Goal: Information Seeking & Learning: Learn about a topic

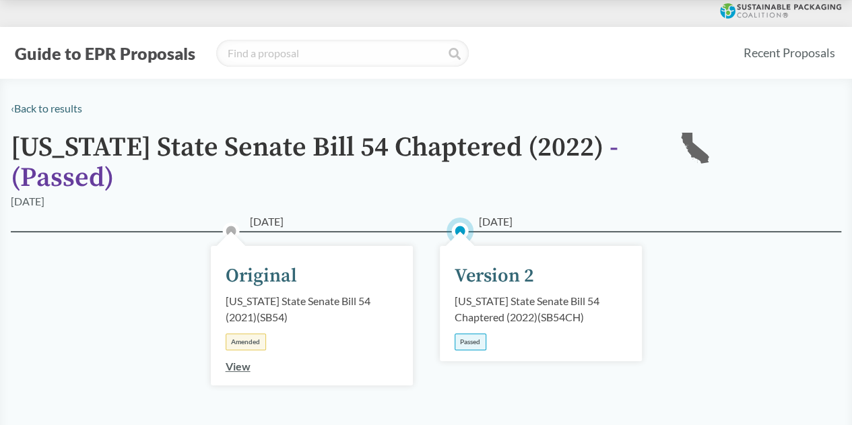
click at [104, 59] on button "Guide to EPR Proposals" at bounding box center [105, 53] width 188 height 22
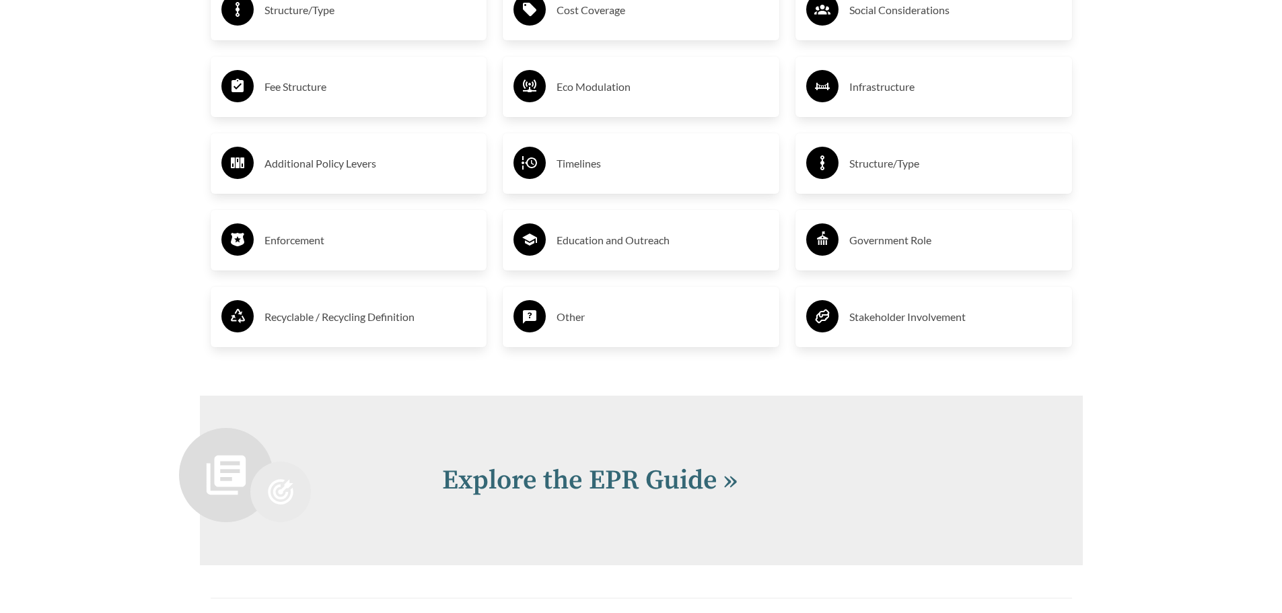
scroll to position [2221, 0]
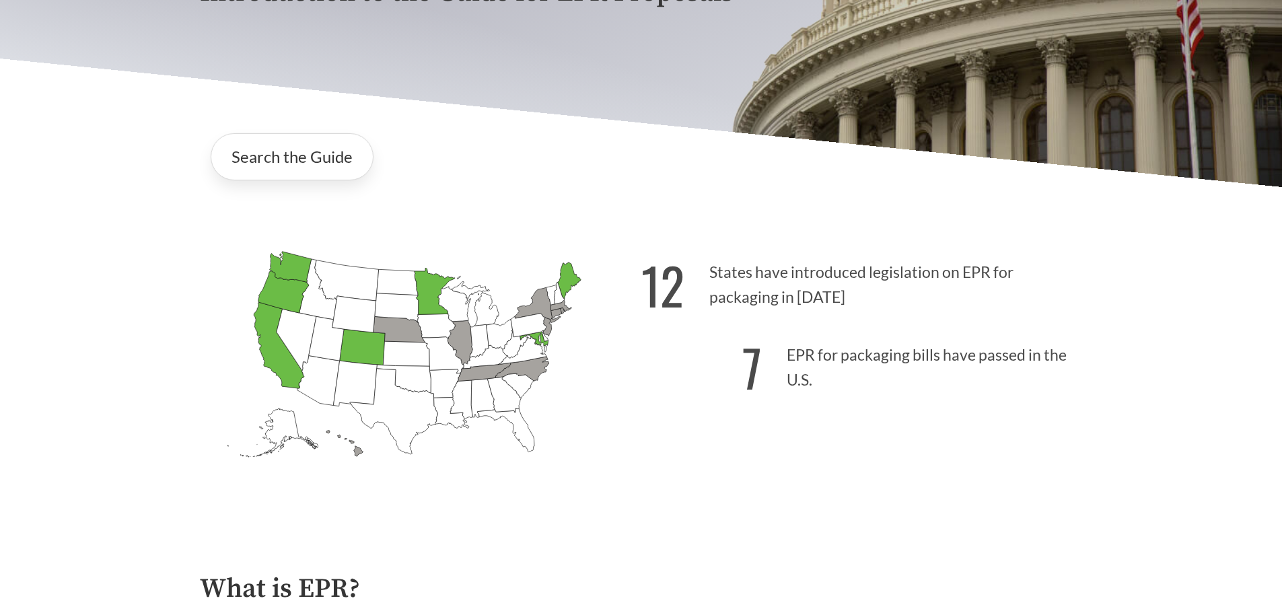
scroll to position [135, 0]
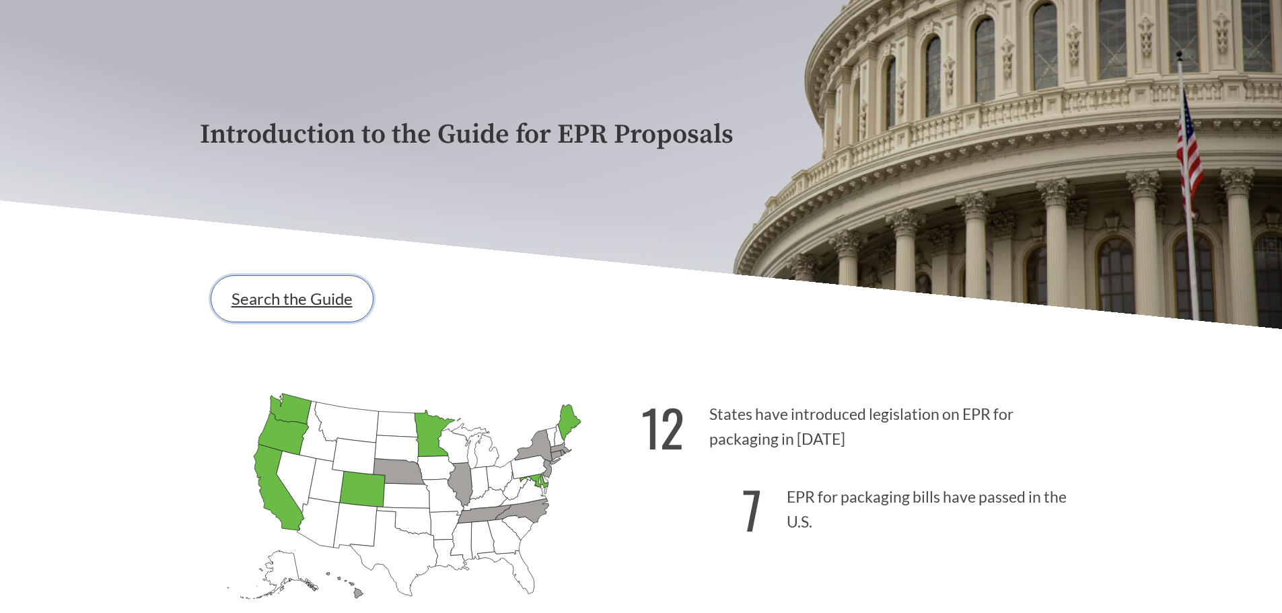
click at [281, 279] on link "Search the Guide" at bounding box center [292, 298] width 163 height 47
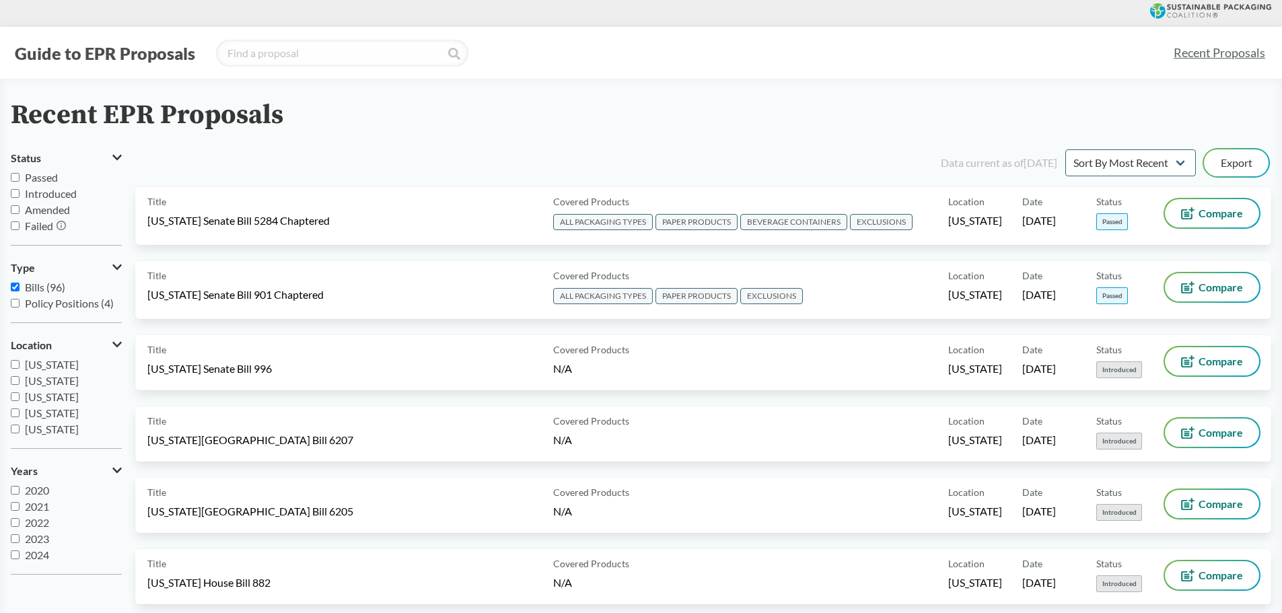
click at [47, 178] on span "Passed" at bounding box center [41, 177] width 33 height 13
click at [20, 178] on input "Passed" at bounding box center [15, 177] width 9 height 9
checkbox input "true"
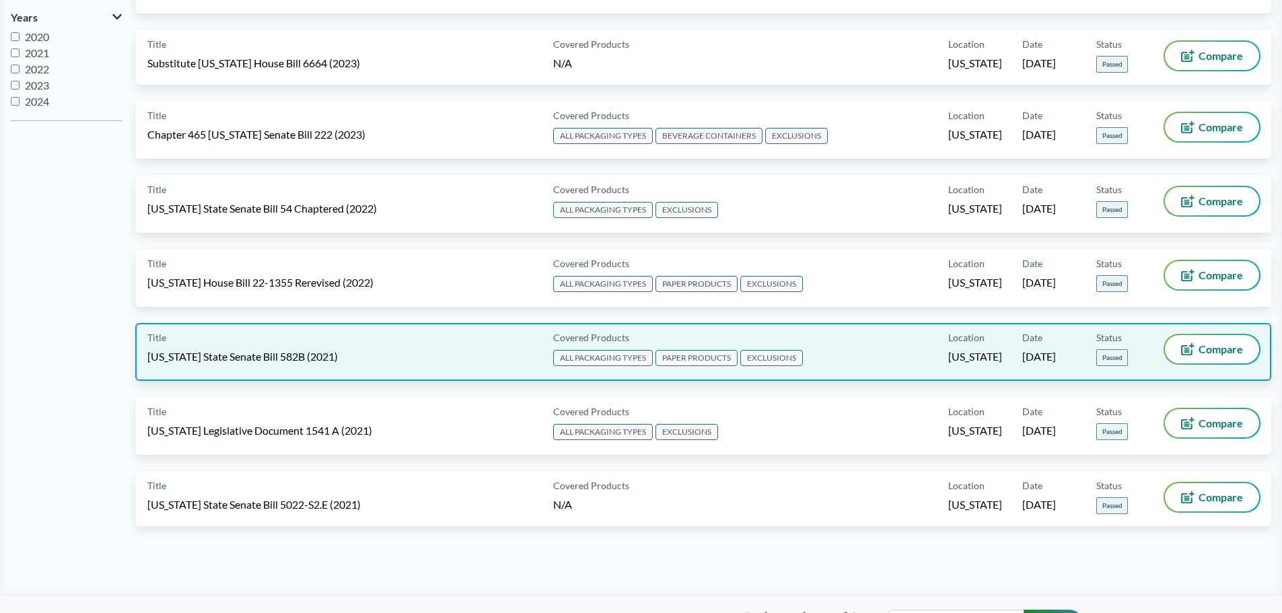
scroll to position [467, 0]
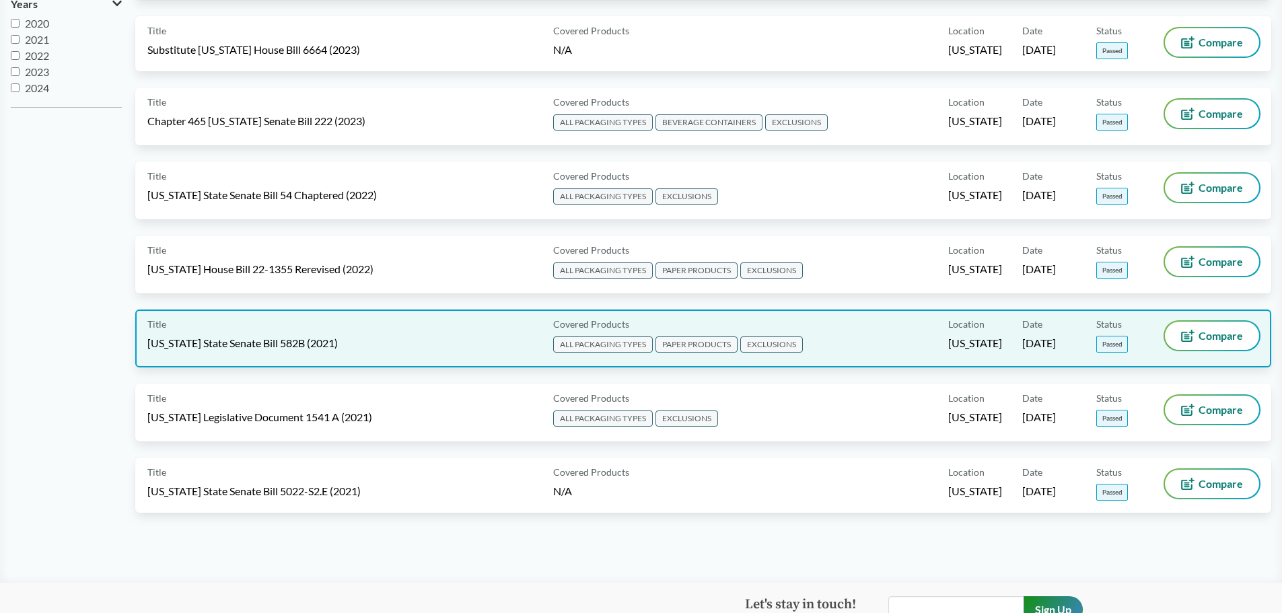
click at [316, 354] on div "Title [US_STATE] State Senate Bill 582B (2021)" at bounding box center [347, 339] width 401 height 34
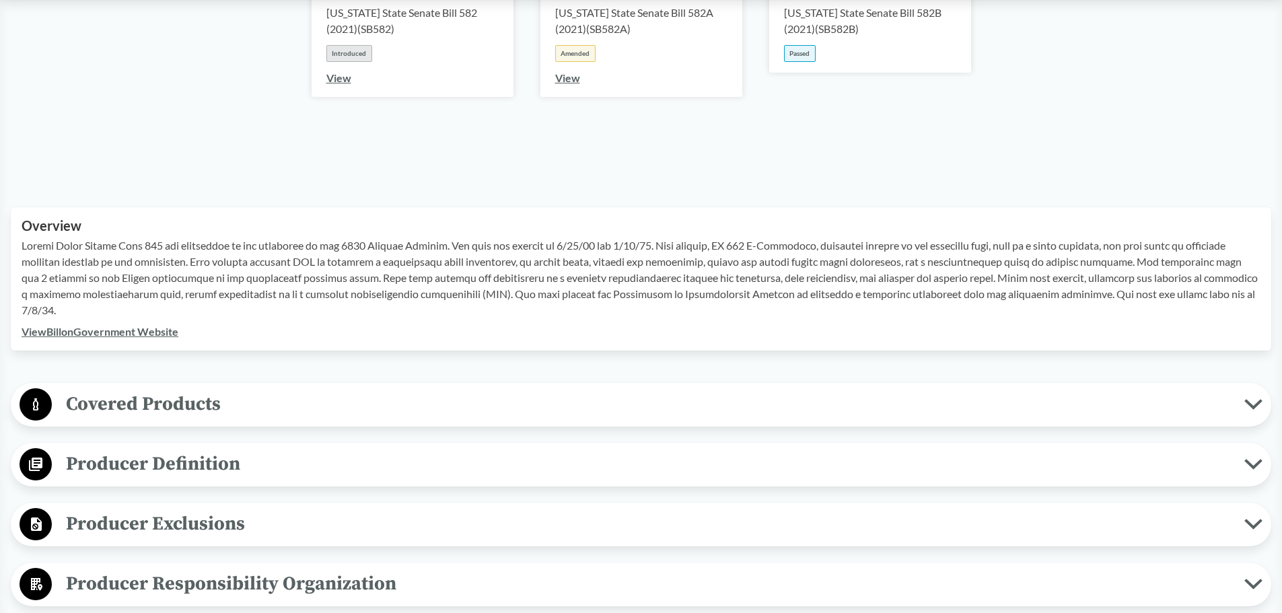
scroll to position [337, 0]
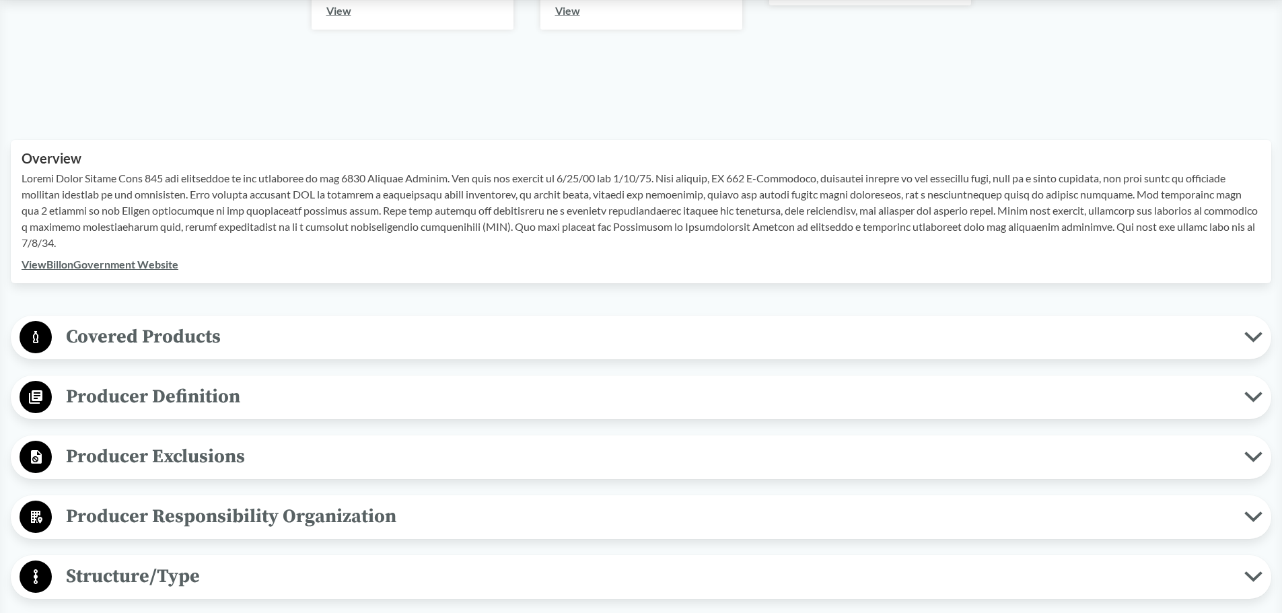
click at [293, 397] on span "Producer Definition" at bounding box center [648, 397] width 1193 height 30
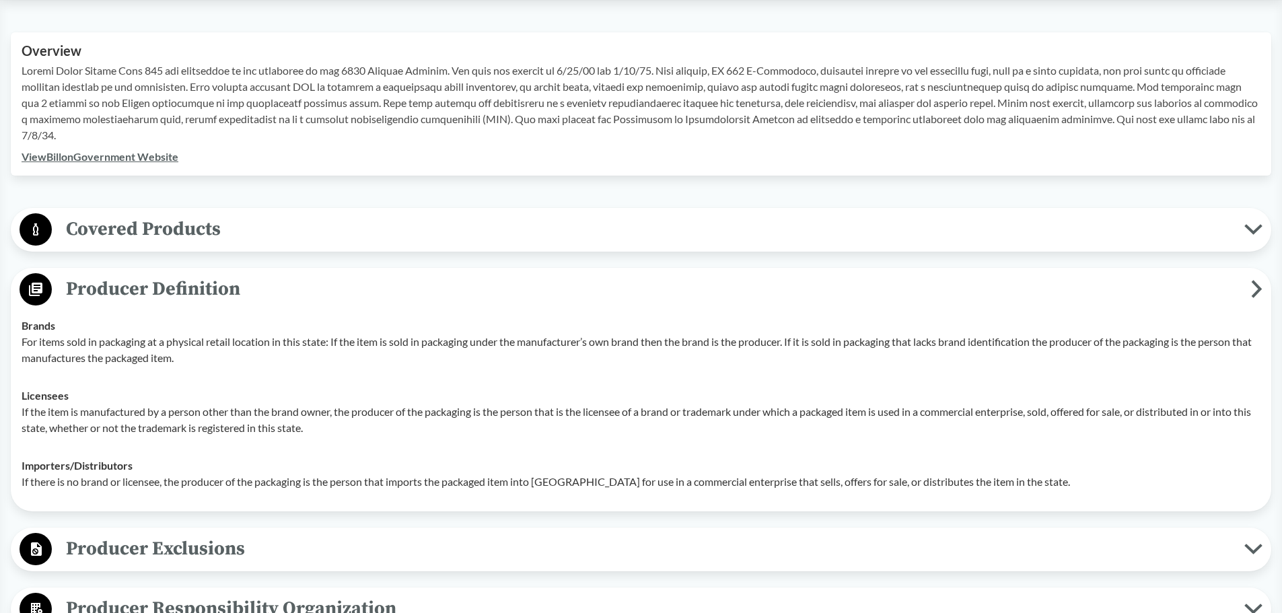
scroll to position [471, 0]
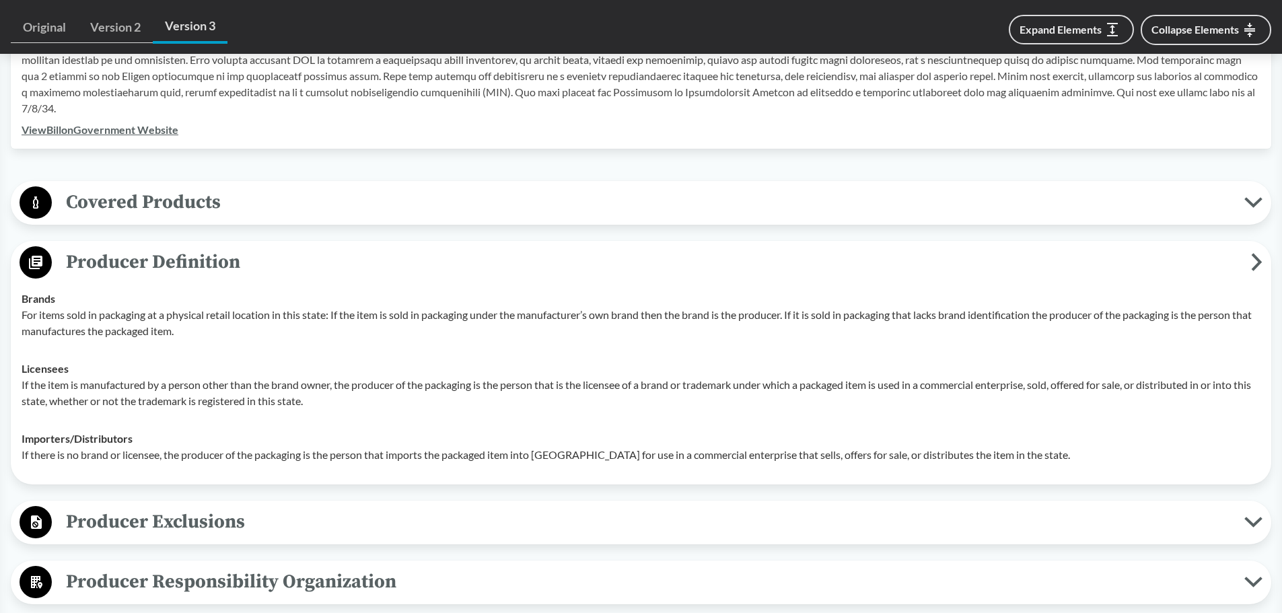
click at [238, 190] on span "Covered Products" at bounding box center [648, 202] width 1193 height 30
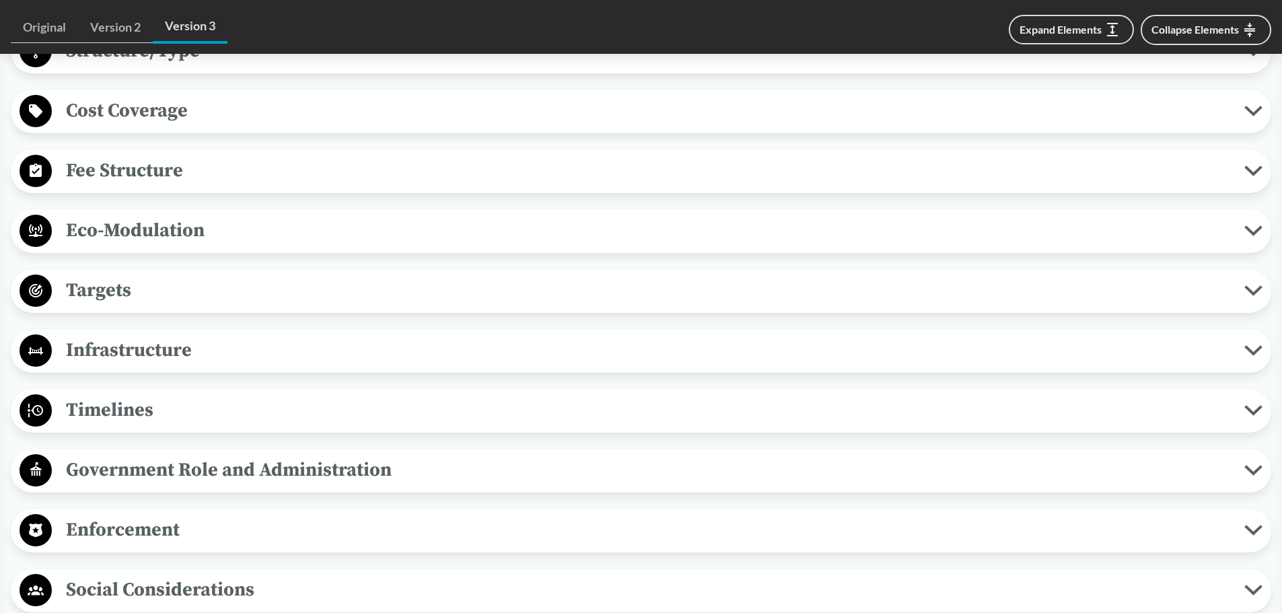
scroll to position [1414, 0]
click at [202, 290] on span "Targets" at bounding box center [648, 290] width 1193 height 30
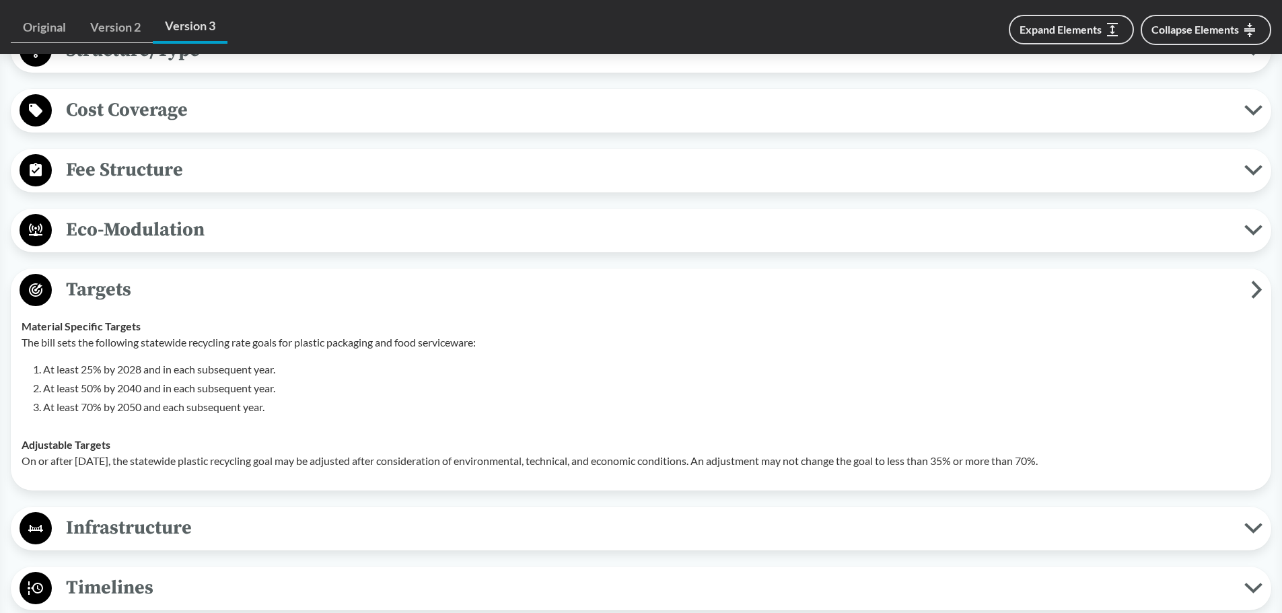
click at [202, 290] on span "Targets" at bounding box center [652, 290] width 1200 height 30
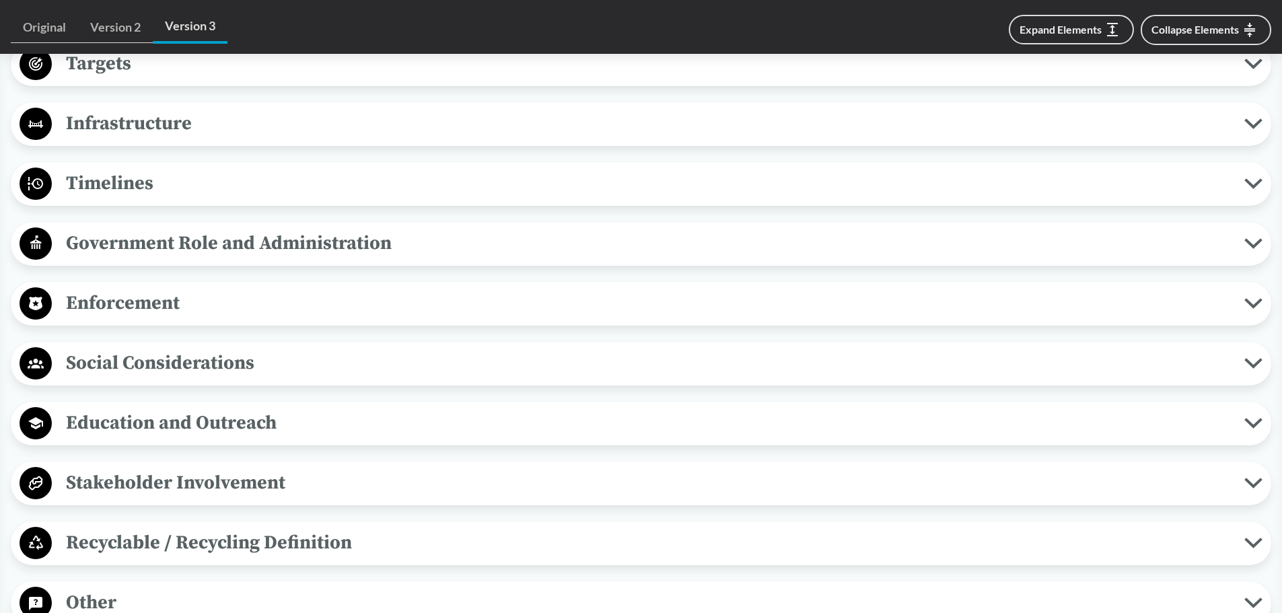
scroll to position [1683, 0]
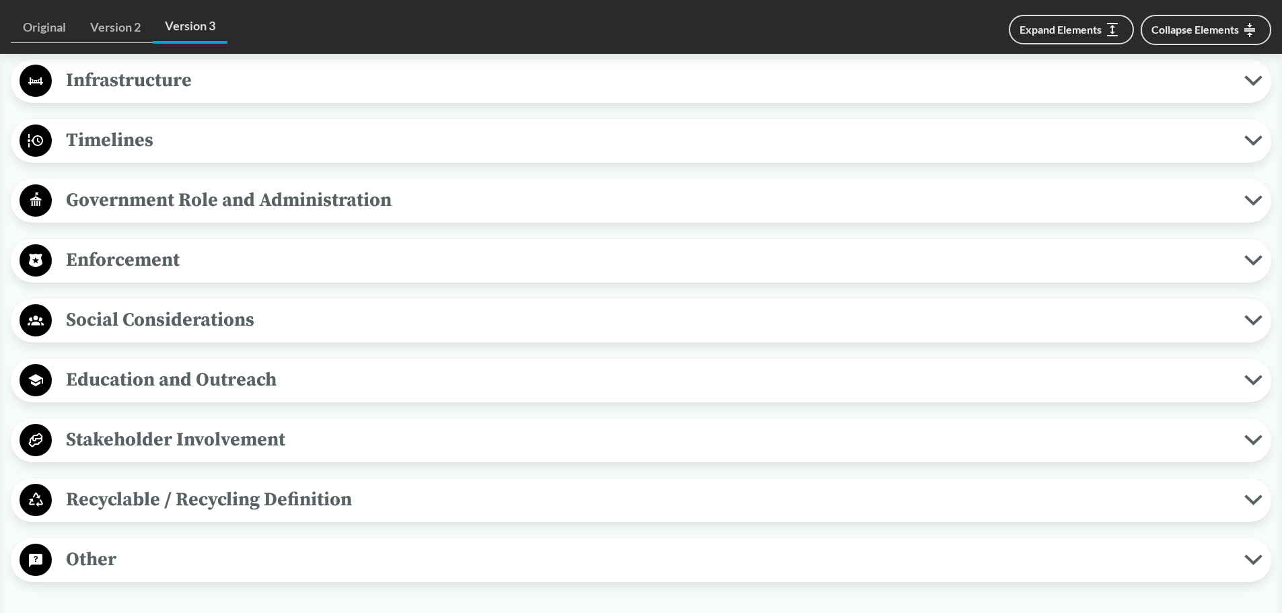
click at [182, 253] on span "Enforcement" at bounding box center [648, 260] width 1193 height 30
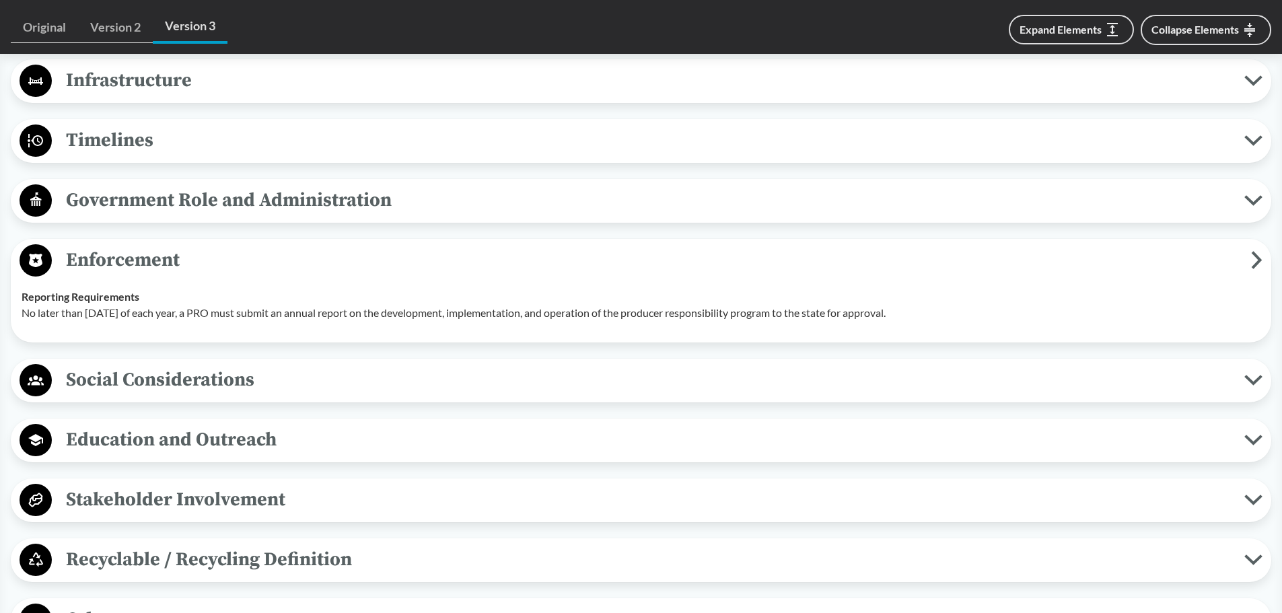
click at [181, 255] on span "Enforcement" at bounding box center [652, 260] width 1200 height 30
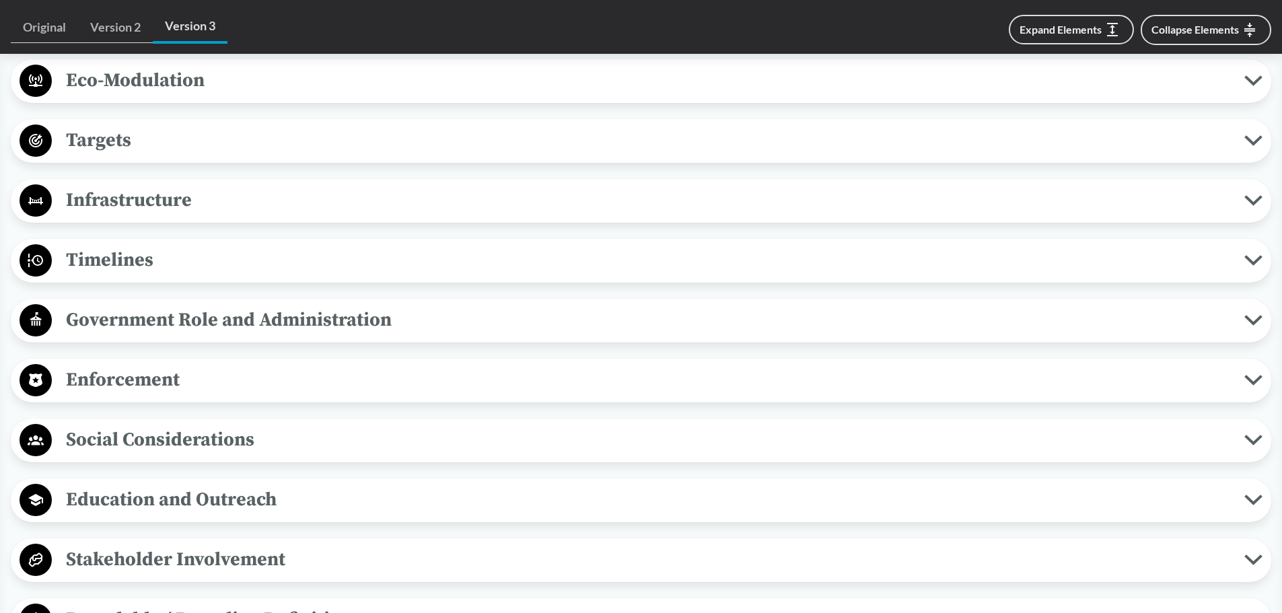
scroll to position [1548, 0]
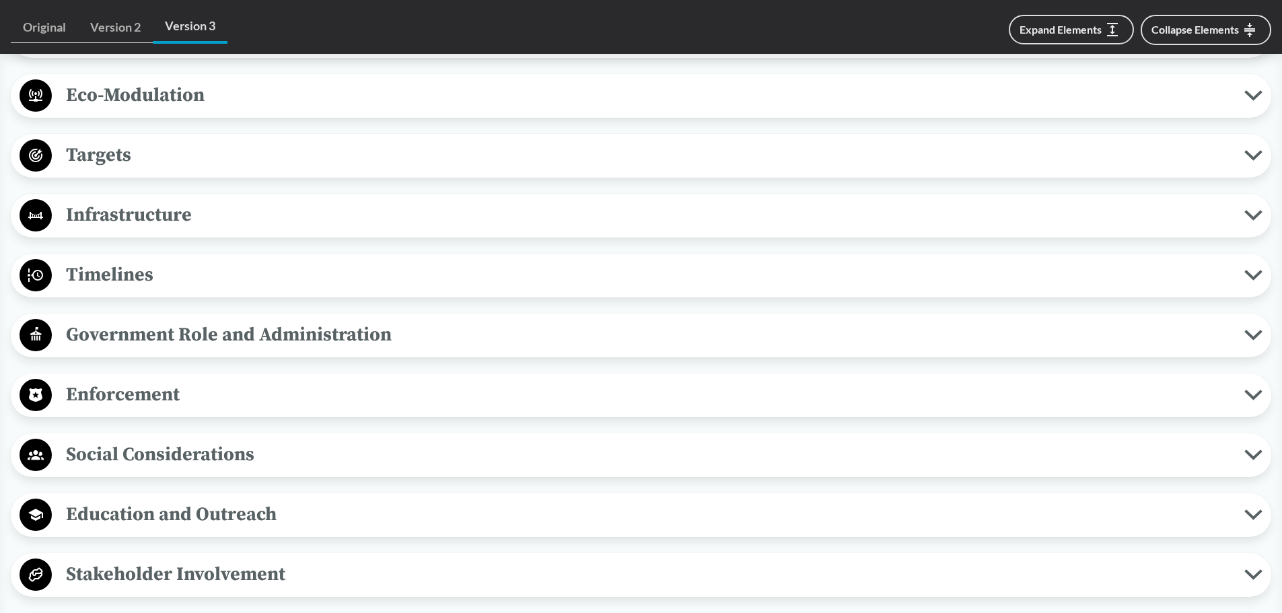
click at [123, 285] on span "Timelines" at bounding box center [648, 275] width 1193 height 30
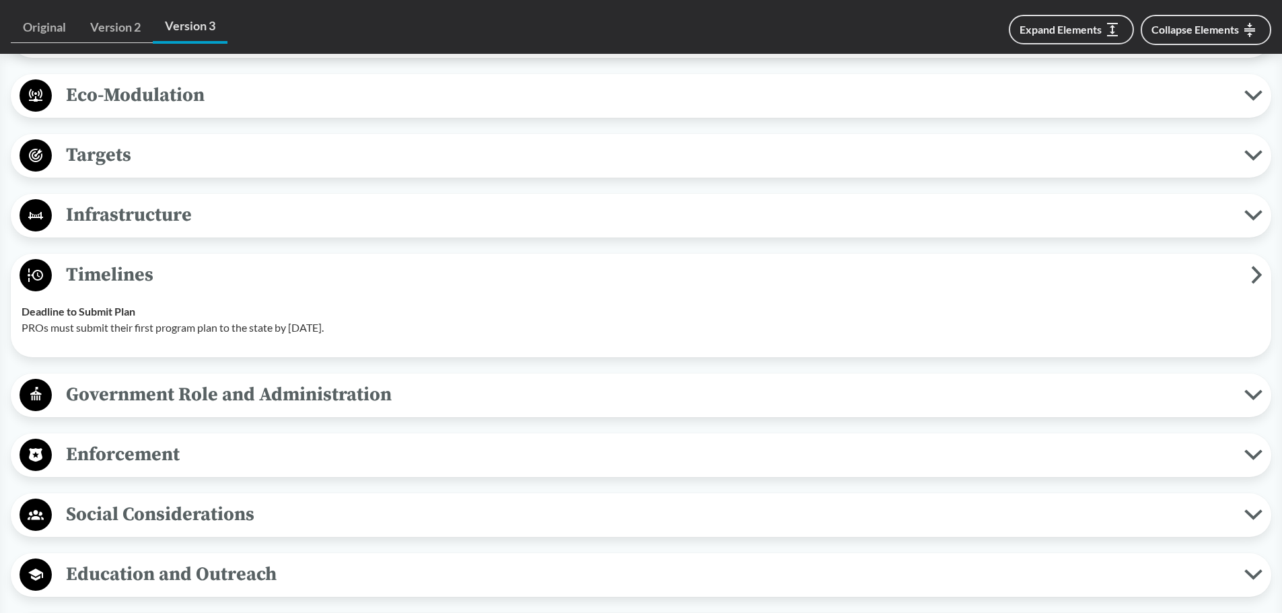
click at [127, 277] on span "Timelines" at bounding box center [652, 275] width 1200 height 30
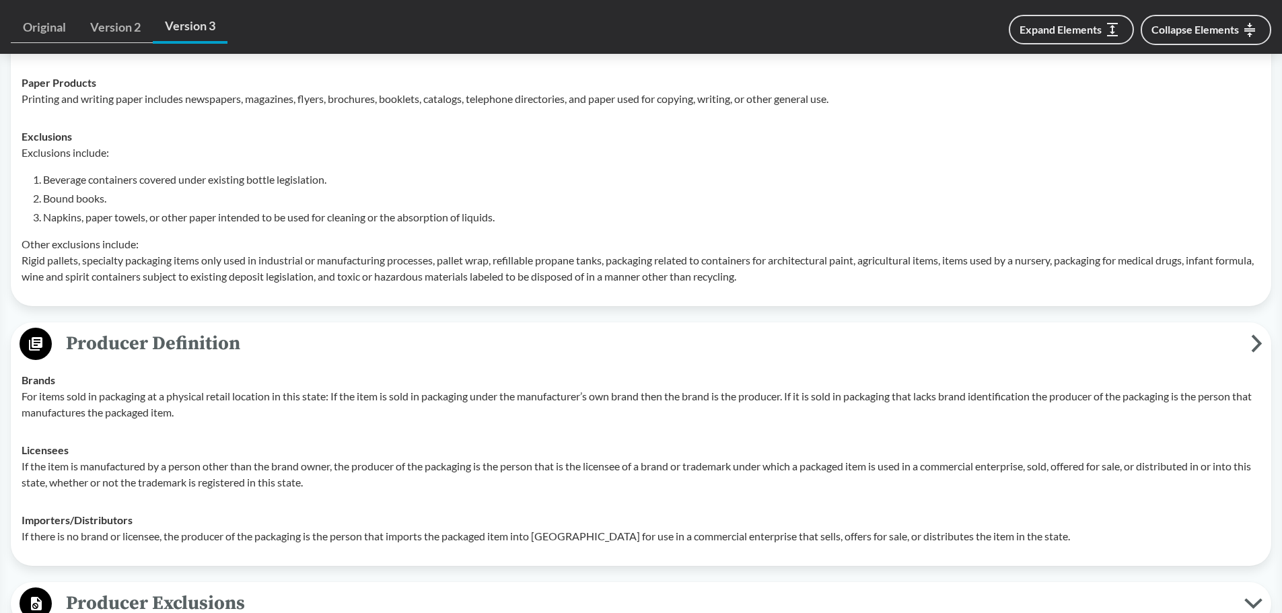
scroll to position [740, 0]
